Goal: Task Accomplishment & Management: Manage account settings

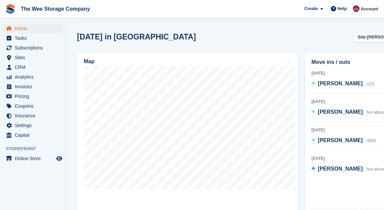
scroll to position [169, 0]
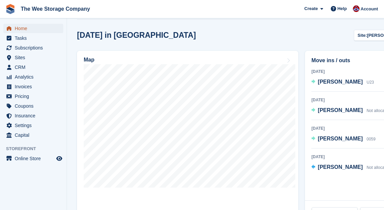
click at [27, 27] on span "Home" at bounding box center [35, 28] width 40 height 9
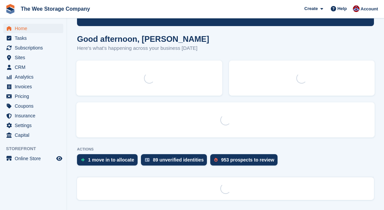
scroll to position [0, 0]
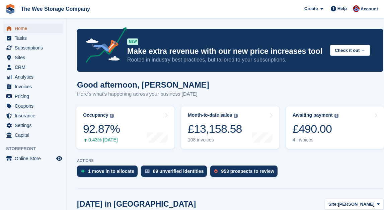
click at [33, 27] on span "Home" at bounding box center [35, 28] width 40 height 9
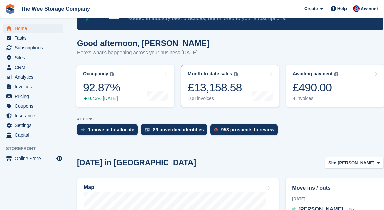
scroll to position [54, 0]
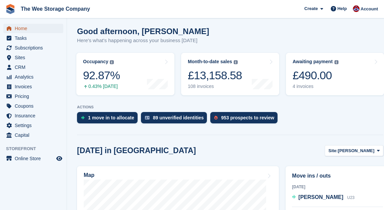
click at [24, 26] on span "Home" at bounding box center [35, 28] width 40 height 9
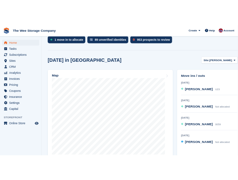
scroll to position [152, 0]
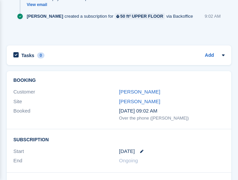
scroll to position [419, 0]
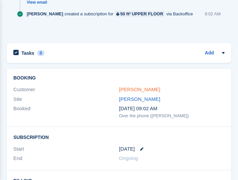
click at [137, 89] on link "[PERSON_NAME]" at bounding box center [139, 90] width 41 height 6
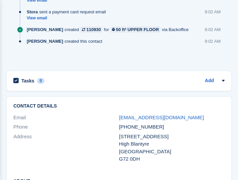
scroll to position [439, 0]
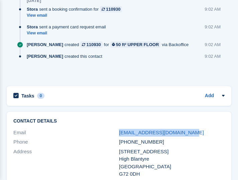
drag, startPoint x: 189, startPoint y: 134, endPoint x: 116, endPoint y: 135, distance: 73.3
click at [116, 135] on div "Email nicolamiller75@hotmail.com" at bounding box center [119, 133] width 212 height 10
copy div "nicolamiller75@hotmail.com"
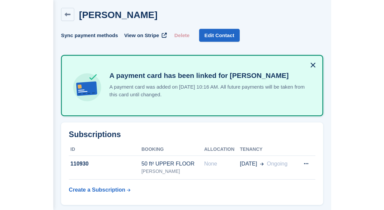
scroll to position [0, 0]
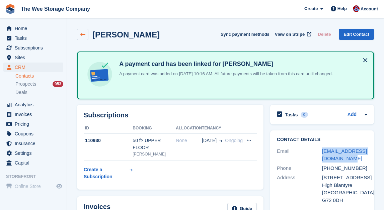
click at [83, 36] on icon at bounding box center [82, 34] width 5 height 5
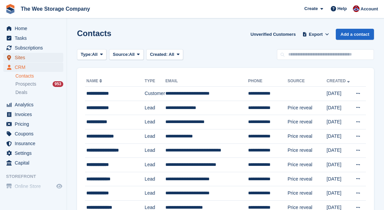
click at [25, 58] on span "Sites" at bounding box center [35, 57] width 40 height 9
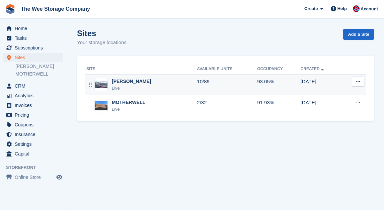
click at [148, 79] on div "HAMILTON Live" at bounding box center [141, 85] width 110 height 14
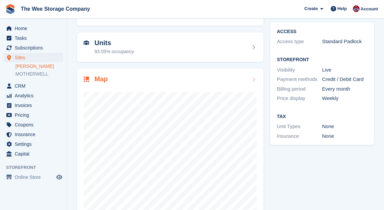
scroll to position [59, 0]
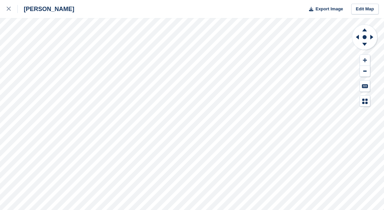
click at [97, 50] on div "[PERSON_NAME] Export Image Edit Map" at bounding box center [192, 105] width 384 height 210
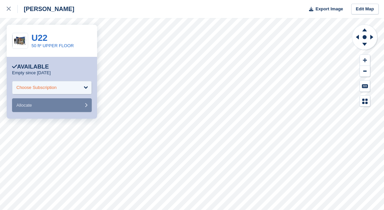
click at [49, 85] on div "Choose Subscription" at bounding box center [36, 87] width 40 height 7
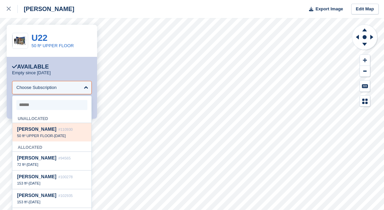
click at [41, 138] on span "50 ft² UPPER FLOOR" at bounding box center [35, 136] width 36 height 4
select select "******"
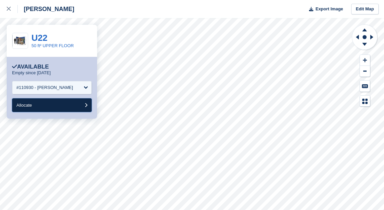
click at [45, 104] on button "Allocate" at bounding box center [52, 105] width 80 height 14
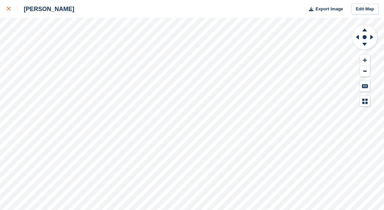
click at [7, 8] on icon at bounding box center [9, 9] width 4 height 4
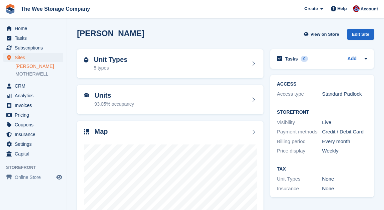
click at [9, 8] on img at bounding box center [10, 9] width 10 height 10
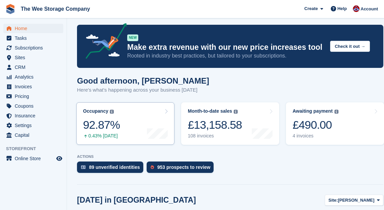
scroll to position [6, 0]
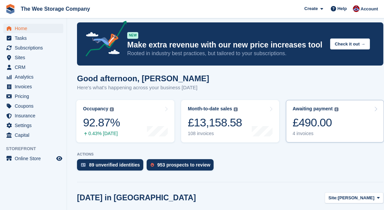
click at [310, 132] on div "4 invoices" at bounding box center [316, 134] width 46 height 6
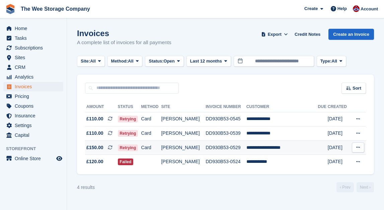
click at [308, 148] on td "**********" at bounding box center [282, 148] width 72 height 14
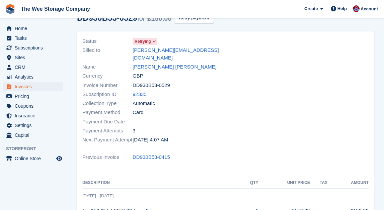
scroll to position [28, 0]
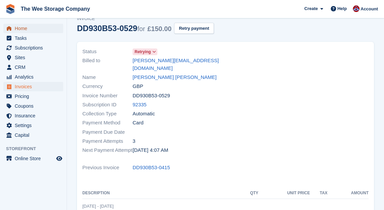
click at [32, 29] on span "Home" at bounding box center [35, 28] width 40 height 9
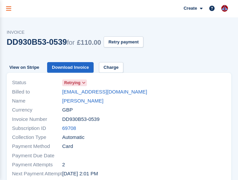
click at [9, 6] on icon "menu" at bounding box center [8, 9] width 5 height 6
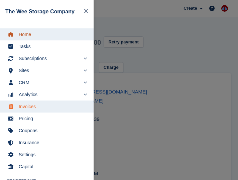
click at [21, 33] on span "Home" at bounding box center [51, 34] width 65 height 9
